Goal: Task Accomplishment & Management: Manage account settings

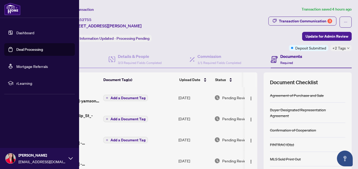
click at [27, 31] on link "Dashboard" at bounding box center [25, 32] width 18 height 5
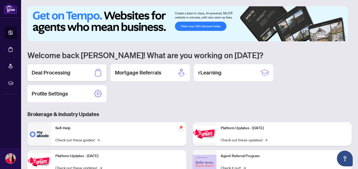
click at [71, 73] on div "Deal Processing" at bounding box center [66, 72] width 79 height 17
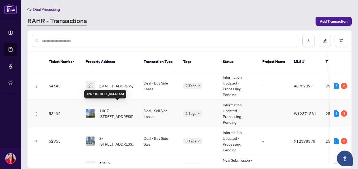
click at [116, 109] on span "1607-[STREET_ADDRESS]" at bounding box center [117, 114] width 36 height 12
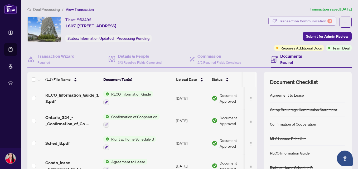
click at [288, 21] on div "Transaction Communication 3" at bounding box center [305, 21] width 53 height 8
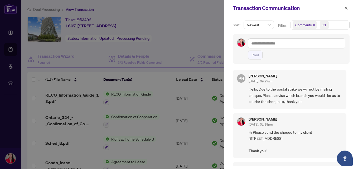
click at [203, 27] on div at bounding box center [179, 84] width 358 height 169
click at [347, 7] on icon "close" at bounding box center [346, 8] width 4 height 4
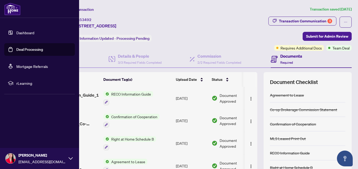
click at [34, 30] on link "Dashboard" at bounding box center [25, 32] width 18 height 5
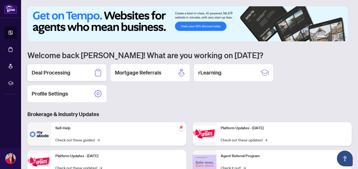
click at [65, 74] on h2 "Deal Processing" at bounding box center [51, 72] width 39 height 7
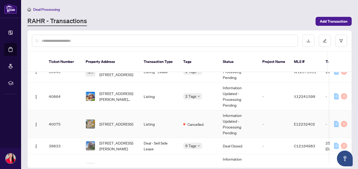
scroll to position [100, 0]
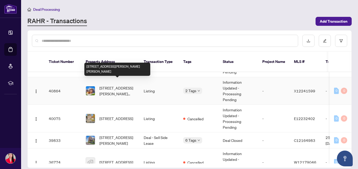
click at [117, 87] on span "[STREET_ADDRESS][PERSON_NAME][PERSON_NAME]" at bounding box center [117, 91] width 36 height 12
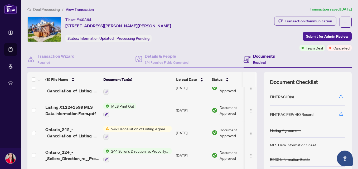
scroll to position [12, 0]
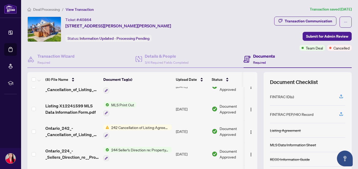
click at [131, 126] on span "242 Cancellation of Listing Agreement - Authority to Offer for Sale" at bounding box center [140, 128] width 62 height 6
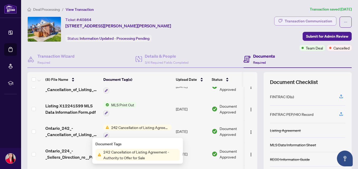
click at [311, 19] on div "Transaction Communication" at bounding box center [308, 21] width 47 height 8
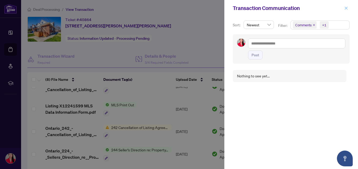
click at [346, 6] on icon "close" at bounding box center [346, 8] width 4 height 4
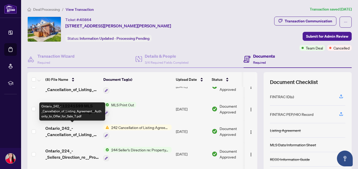
click at [60, 130] on span "Ontario_242_-_Cancellation_of_Listing_Agreement__Authority_to_Offer_for_Sale_7.…" at bounding box center [72, 131] width 54 height 13
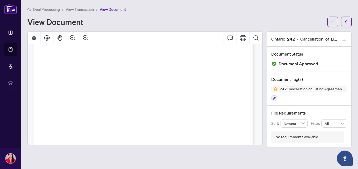
scroll to position [27, 0]
